Goal: Task Accomplishment & Management: Complete application form

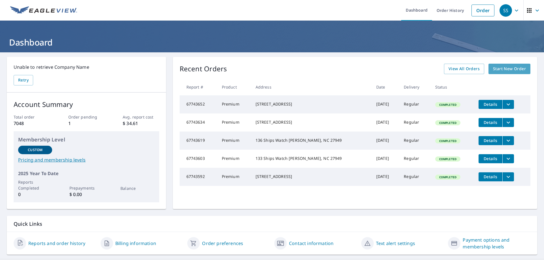
click at [505, 68] on span "Start New Order" at bounding box center [509, 68] width 33 height 7
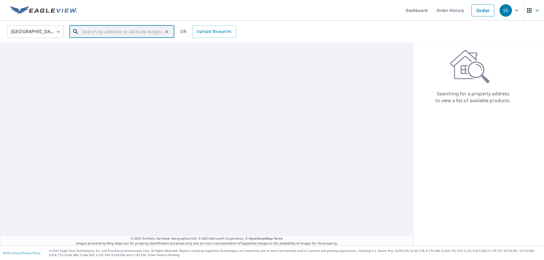
click at [82, 33] on input "text" at bounding box center [122, 32] width 81 height 16
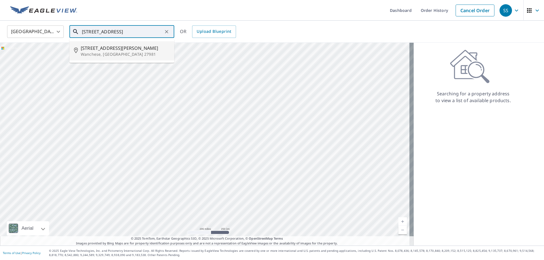
click at [89, 51] on span "[STREET_ADDRESS][PERSON_NAME]" at bounding box center [125, 48] width 89 height 7
type input "[STREET_ADDRESS][PERSON_NAME]"
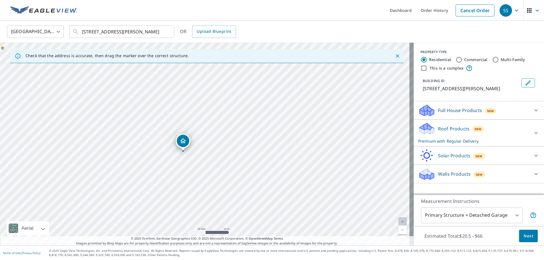
drag, startPoint x: 148, startPoint y: 132, endPoint x: 240, endPoint y: 160, distance: 96.1
click at [240, 160] on div "[STREET_ADDRESS][PERSON_NAME]" at bounding box center [206, 144] width 413 height 203
click at [519, 237] on button "Next" at bounding box center [528, 236] width 19 height 13
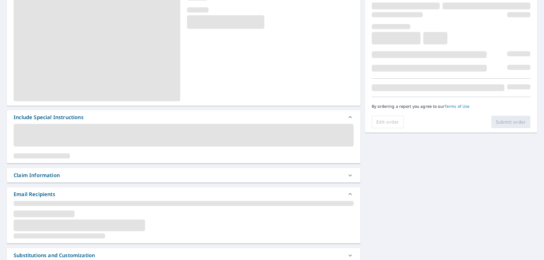
scroll to position [85, 0]
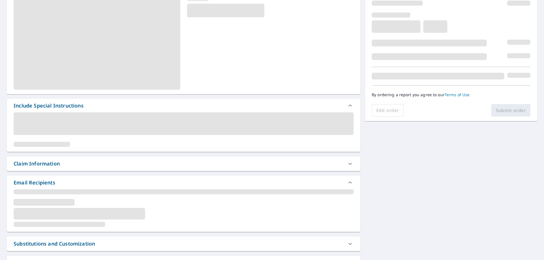
click at [68, 166] on div "Claim Information" at bounding box center [179, 164] width 330 height 8
click at [347, 164] on icon at bounding box center [350, 164] width 7 height 7
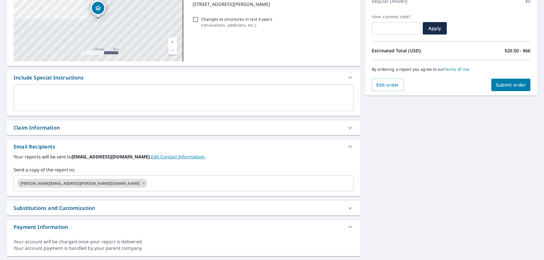
click at [347, 128] on icon at bounding box center [350, 128] width 7 height 7
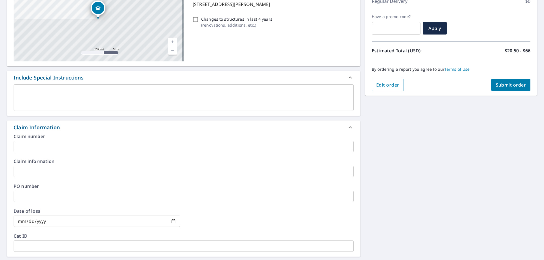
click at [32, 195] on input "text" at bounding box center [184, 196] width 340 height 11
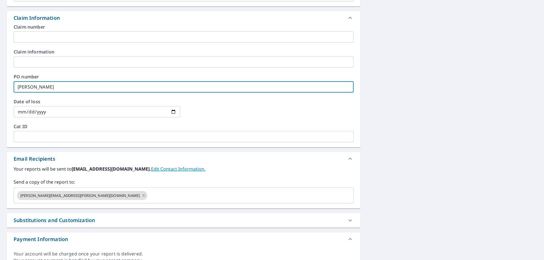
scroll to position [198, 0]
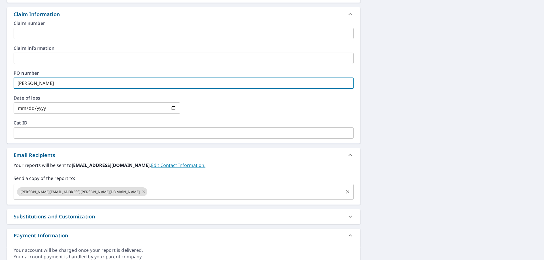
click at [141, 193] on icon at bounding box center [143, 192] width 5 height 6
type input "[PERSON_NAME]"
click at [74, 193] on input "text" at bounding box center [179, 192] width 326 height 11
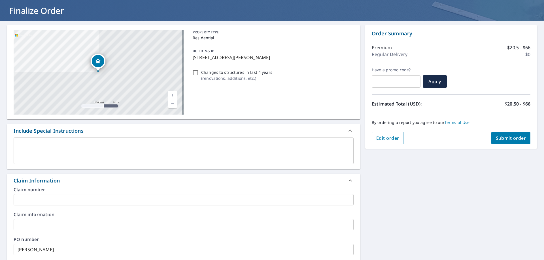
scroll to position [28, 0]
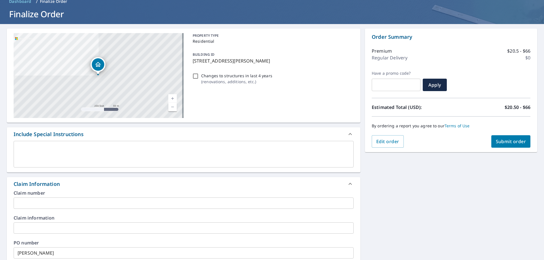
type input "[PERSON_NAME][EMAIL_ADDRESS][PERSON_NAME][DOMAIN_NAME]"
click at [497, 144] on span "Submit order" at bounding box center [511, 141] width 30 height 6
